Goal: Navigation & Orientation: Find specific page/section

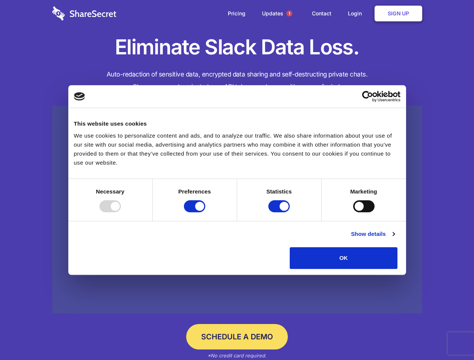
click at [121, 212] on div at bounding box center [109, 206] width 21 height 12
click at [205, 212] on input "Preferences" at bounding box center [194, 206] width 21 height 12
checkbox input "false"
click at [280, 212] on input "Statistics" at bounding box center [278, 206] width 21 height 12
checkbox input "false"
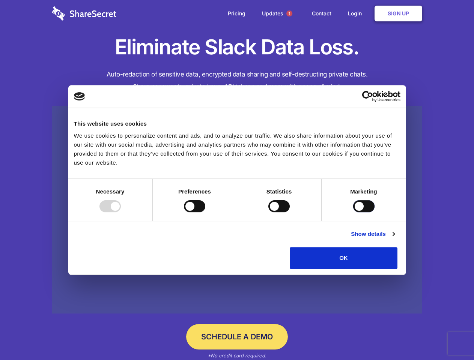
click at [353, 212] on input "Marketing" at bounding box center [363, 206] width 21 height 12
checkbox input "true"
click at [394, 239] on link "Show details" at bounding box center [373, 234] width 44 height 9
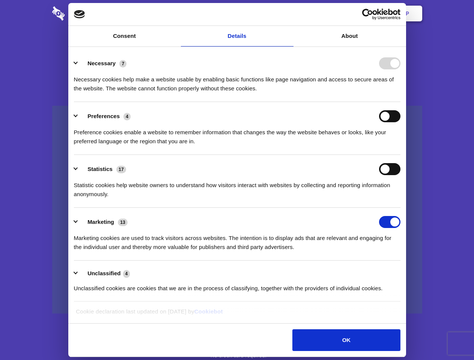
click at [400, 102] on li "Necessary 7 Necessary cookies help make a website usable by enabling basic func…" at bounding box center [237, 75] width 327 height 53
click at [289, 14] on span "1" at bounding box center [289, 14] width 6 height 6
